Goal: Find specific page/section: Find specific page/section

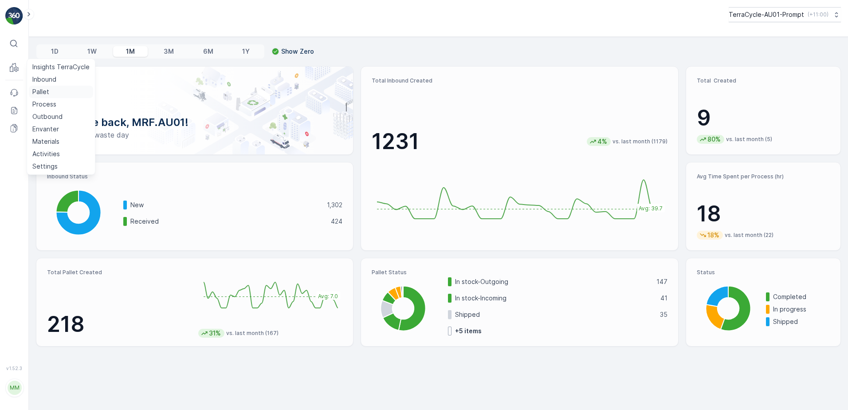
click at [47, 90] on p "Pallet" at bounding box center [40, 91] width 17 height 9
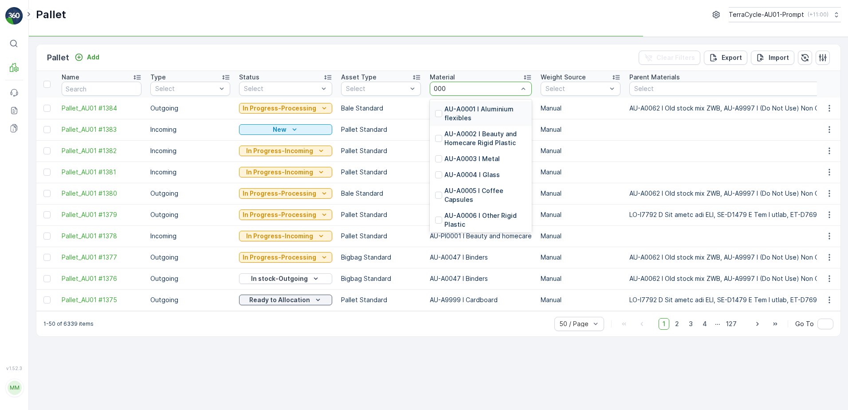
type input "0001"
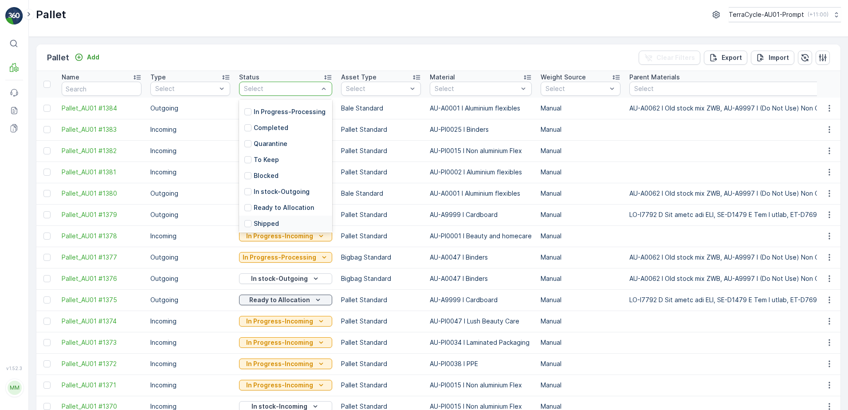
scroll to position [87, 0]
click at [257, 207] on p "Open" at bounding box center [262, 206] width 16 height 9
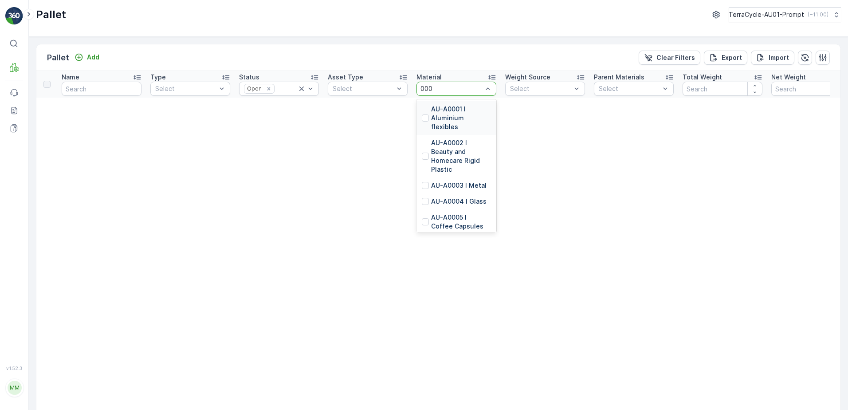
type input "0001"
click at [482, 114] on p "AU-A0001 I Aluminium flexibles" at bounding box center [461, 118] width 60 height 27
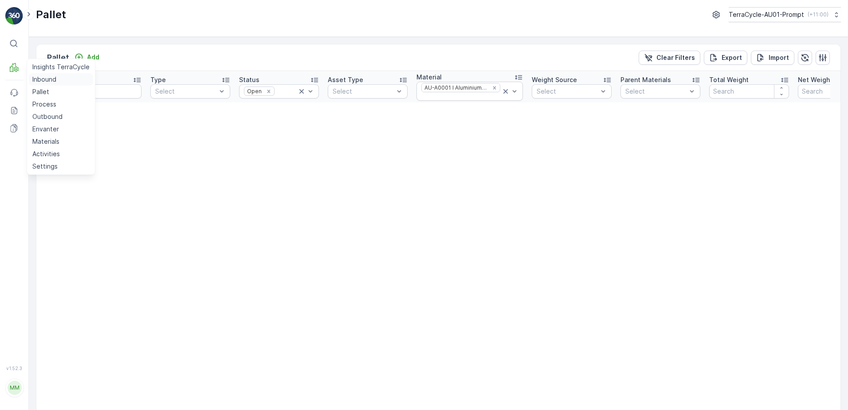
click at [45, 82] on p "Inbound" at bounding box center [44, 79] width 24 height 9
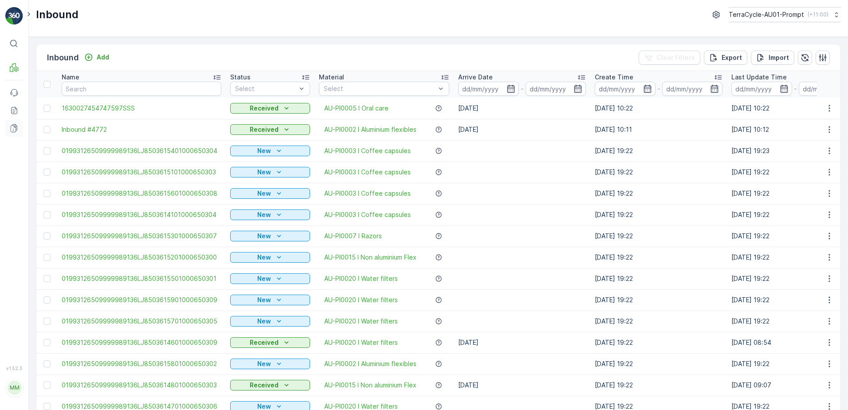
click at [12, 129] on icon at bounding box center [14, 128] width 9 height 9
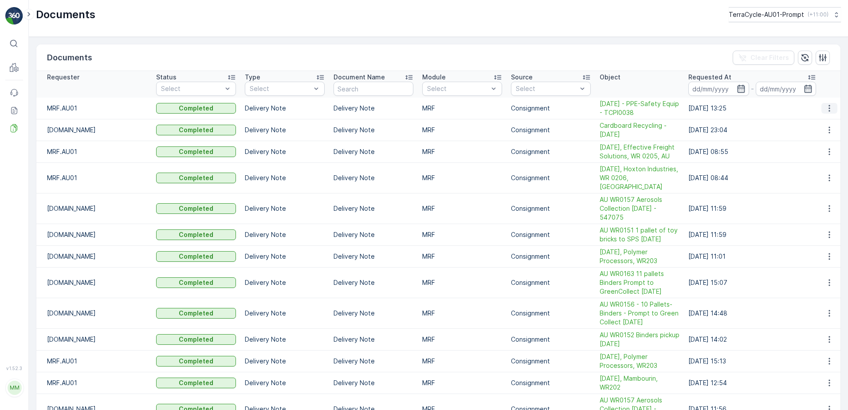
click at [825, 109] on icon "button" at bounding box center [829, 108] width 9 height 9
click at [822, 125] on span "See Details" at bounding box center [827, 121] width 34 height 9
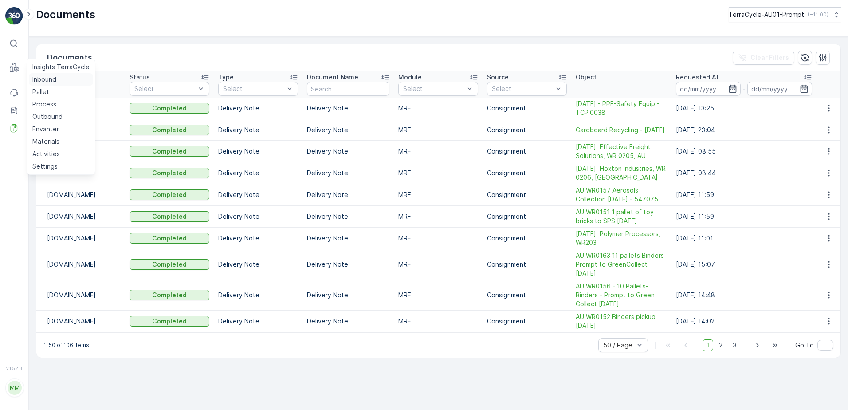
click at [40, 80] on p "Inbound" at bounding box center [44, 79] width 24 height 9
